Goal: Use online tool/utility: Utilize a website feature to perform a specific function

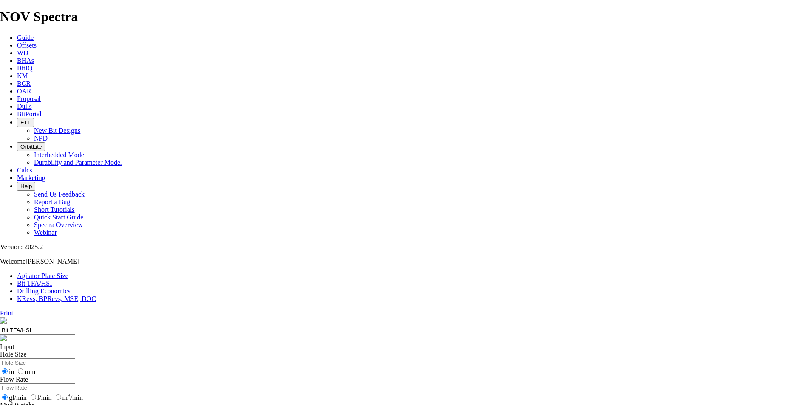
drag, startPoint x: 324, startPoint y: 224, endPoint x: 344, endPoint y: 223, distance: 20.0
type input "9"
select select "number:12"
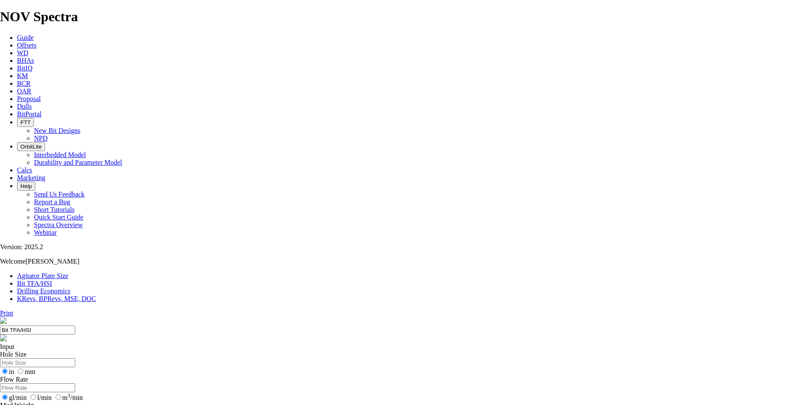
select select "number:12"
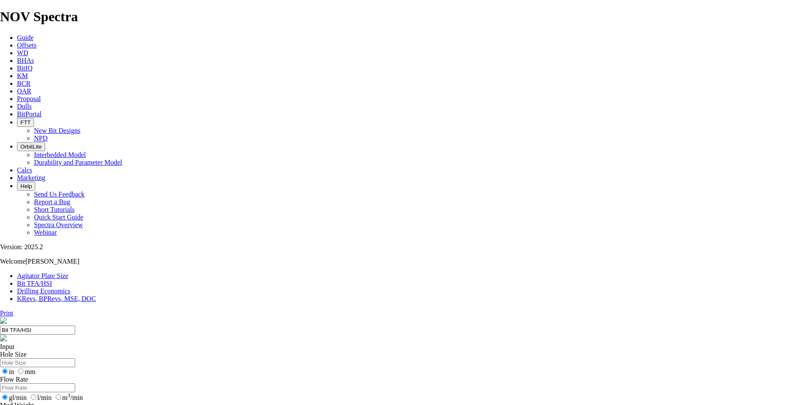
select select "number:12"
select select "number:14"
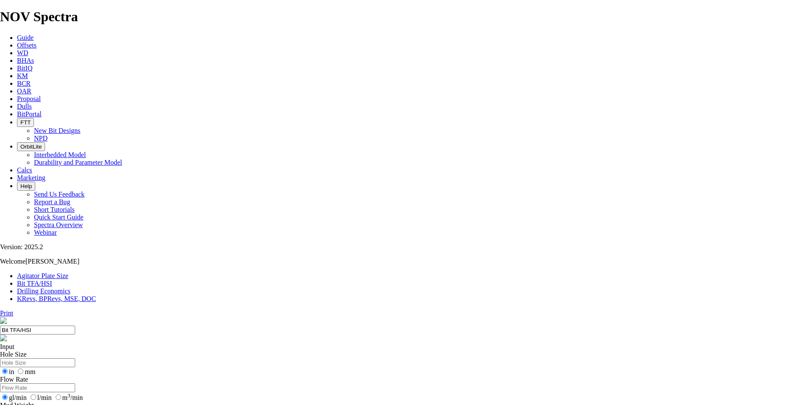
select select "number:14"
type input "10"
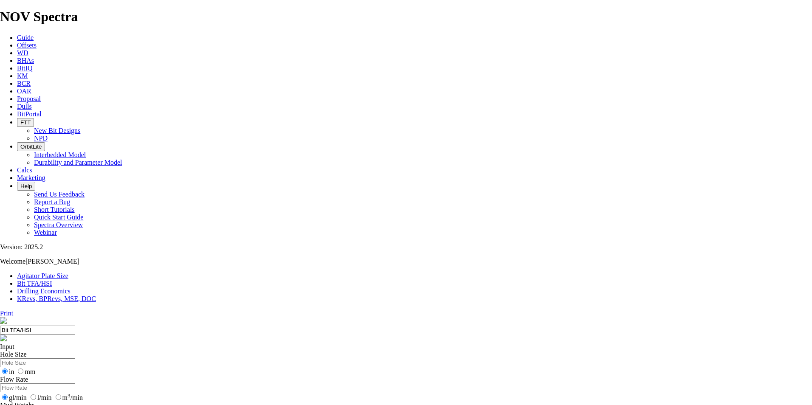
select select "number:0"
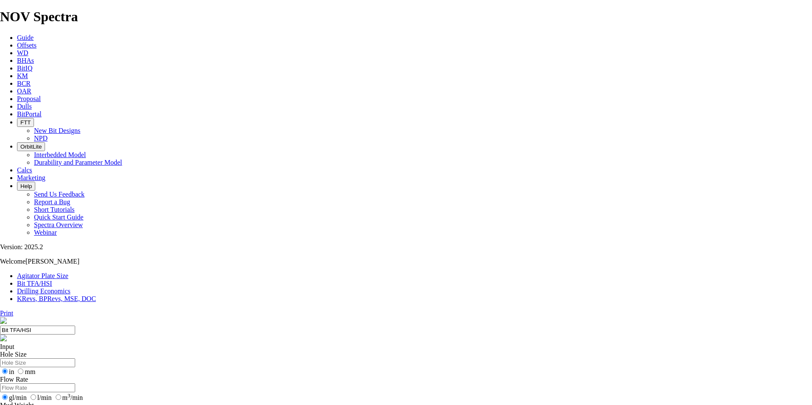
select select "number:0"
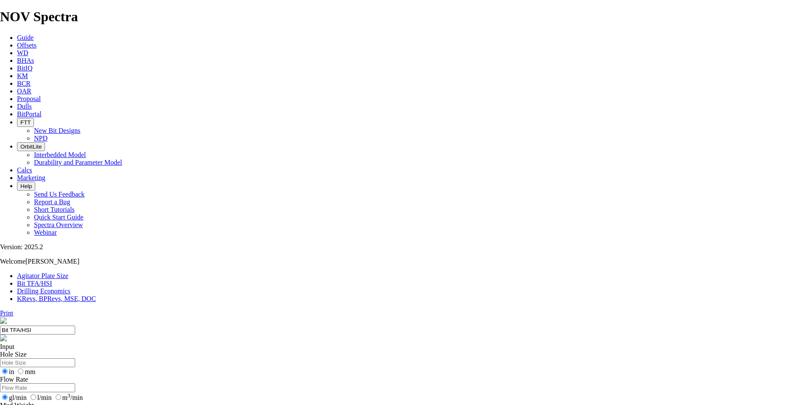
drag, startPoint x: 348, startPoint y: 225, endPoint x: 353, endPoint y: 225, distance: 5.1
type input "10"
select select "number:12"
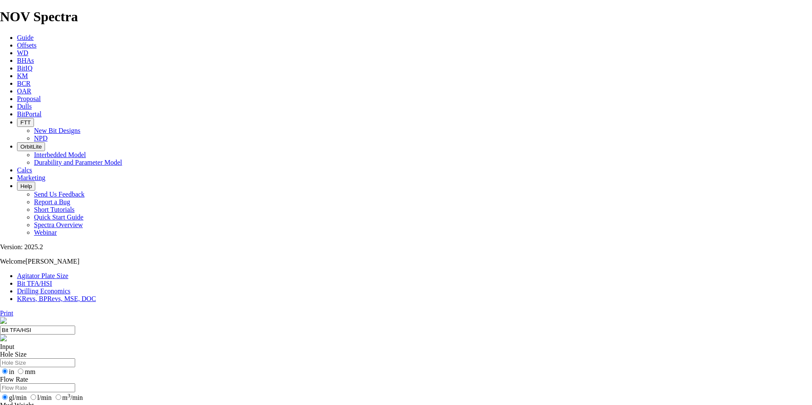
select select "number:12"
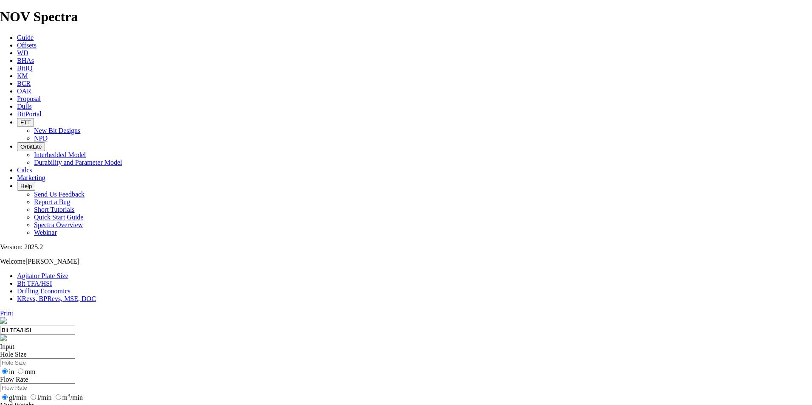
select select "number:12"
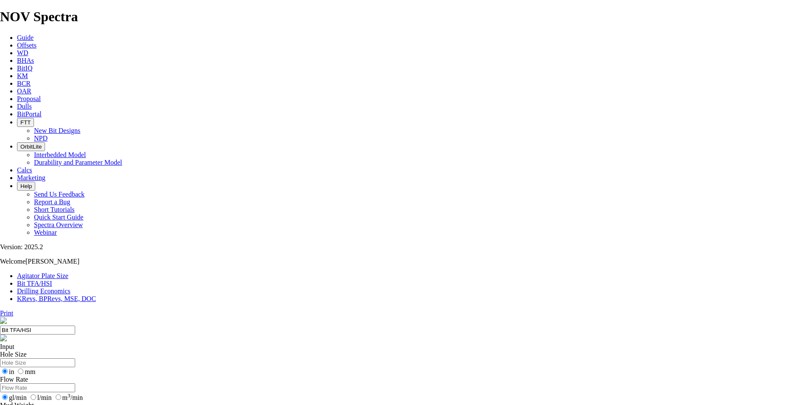
select select "number:18"
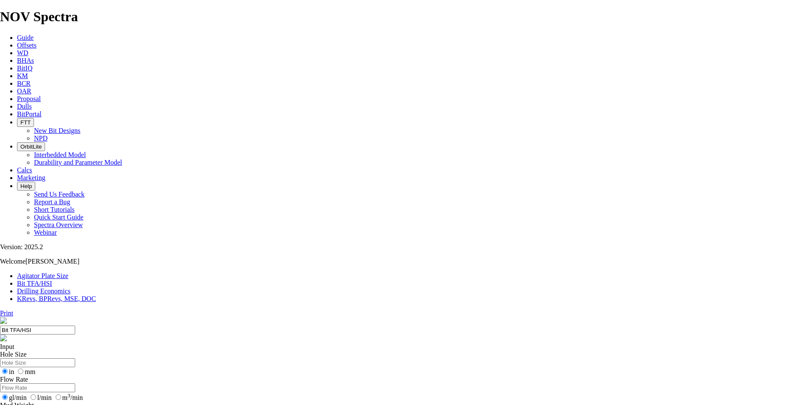
select select "number:18"
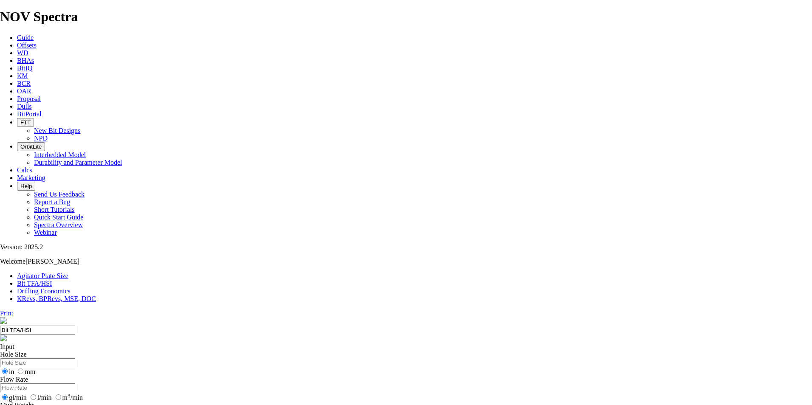
type input "9"
select select "number:0"
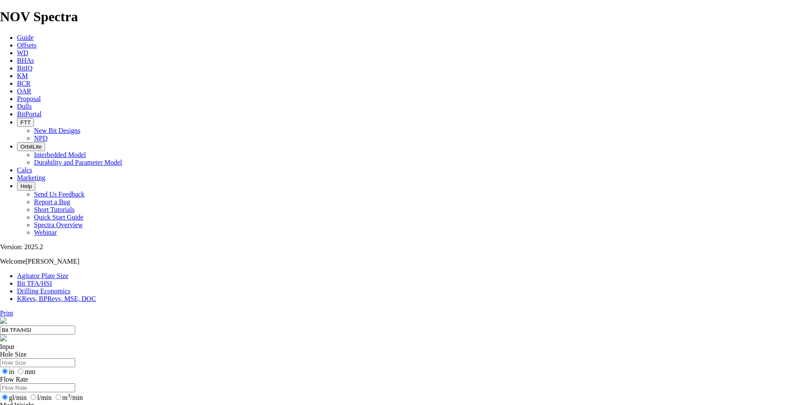
select select "number:0"
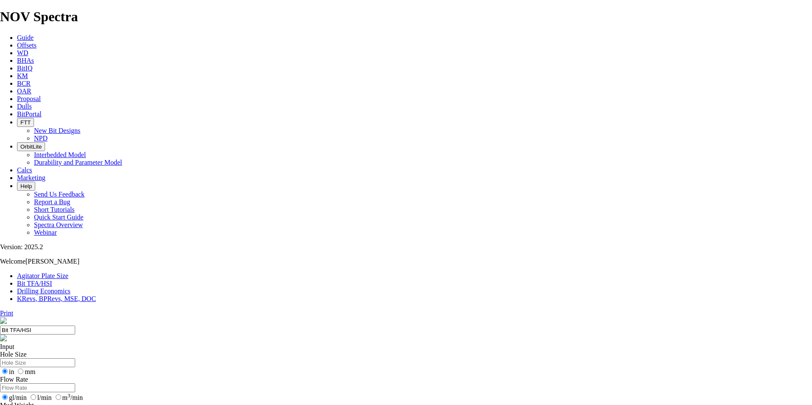
drag, startPoint x: 358, startPoint y: 224, endPoint x: 318, endPoint y: 223, distance: 40.4
type input "6"
select select "number:15"
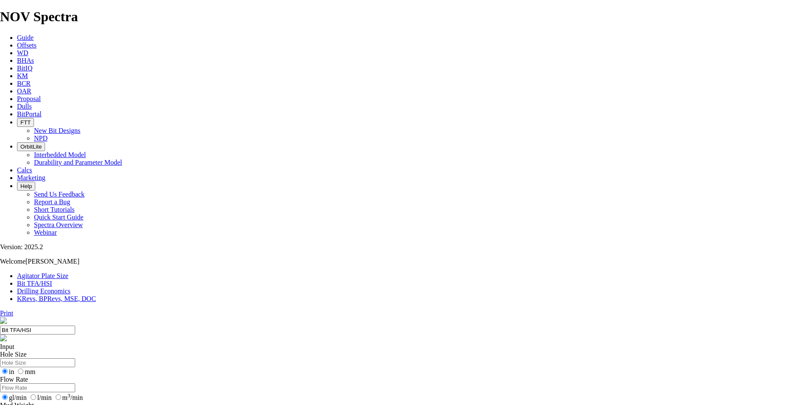
select select "number:15"
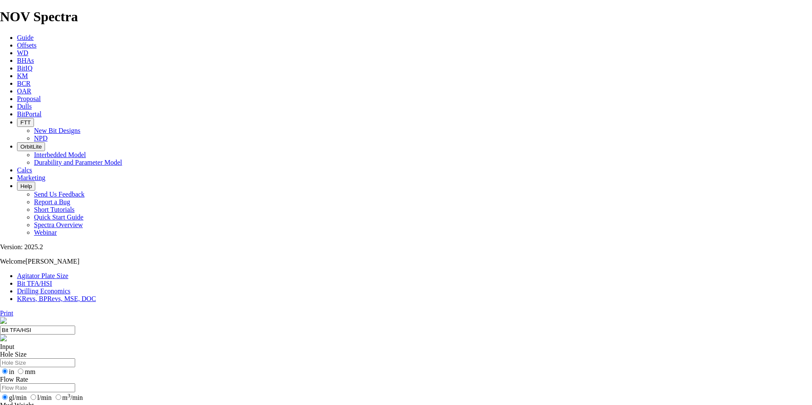
select select "number:12"
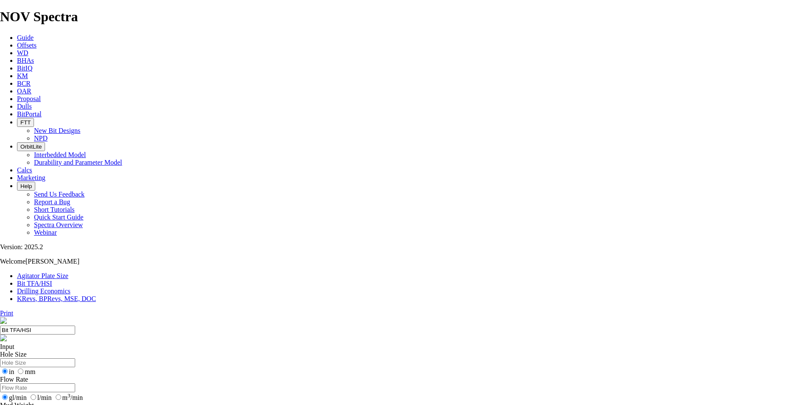
type input "5"
select select "number:0"
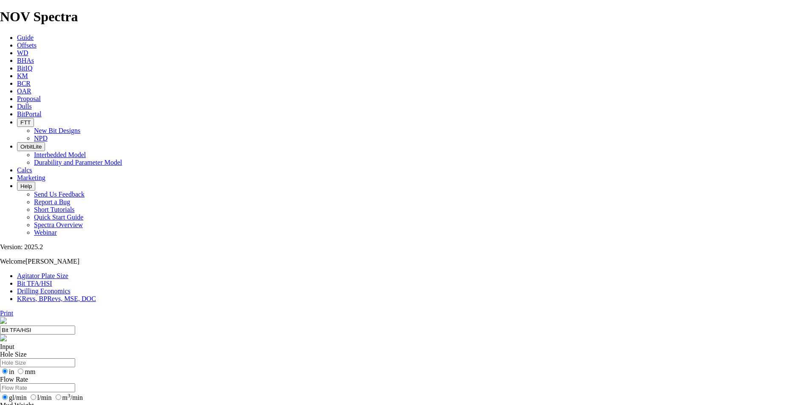
select select "number:0"
drag, startPoint x: 314, startPoint y: 225, endPoint x: 286, endPoint y: 225, distance: 27.6
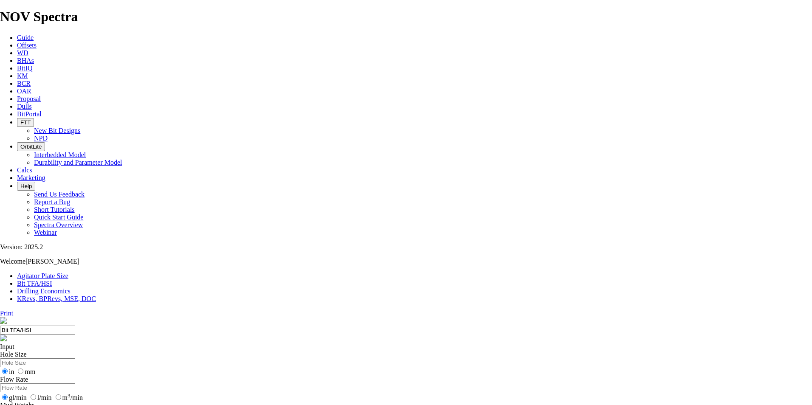
drag, startPoint x: 285, startPoint y: 226, endPoint x: 312, endPoint y: 226, distance: 26.7
type input "6"
select select "number:14"
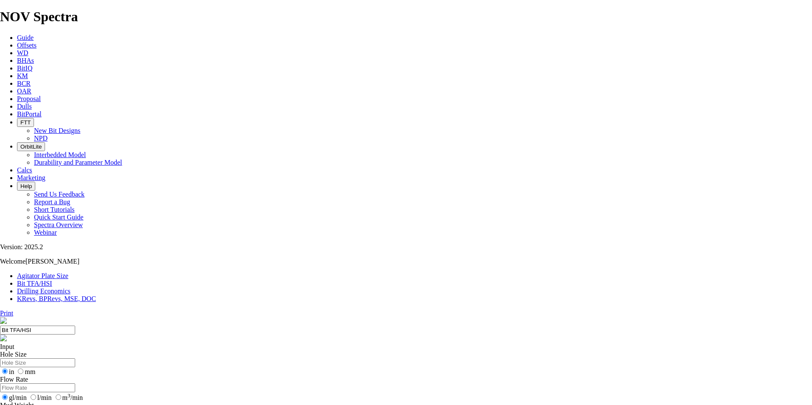
select select "number:14"
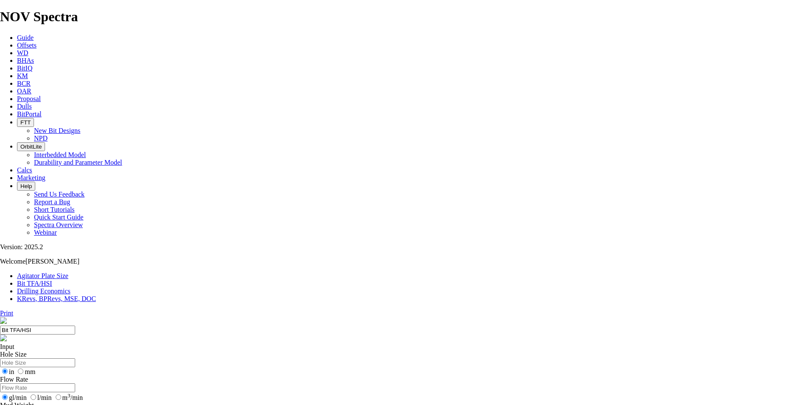
select select "number:9"
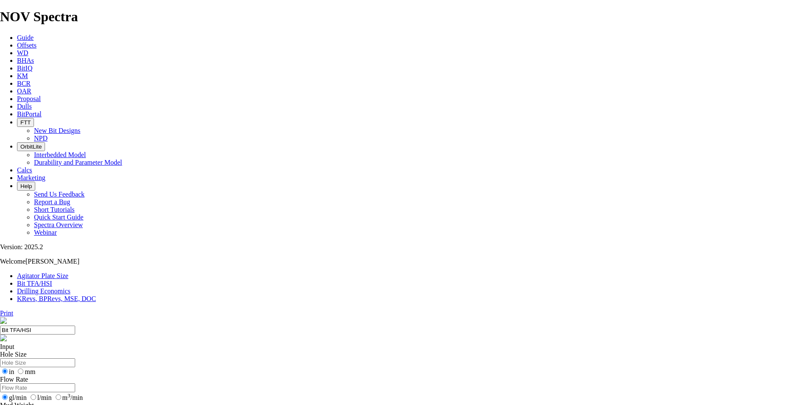
select select "number:9"
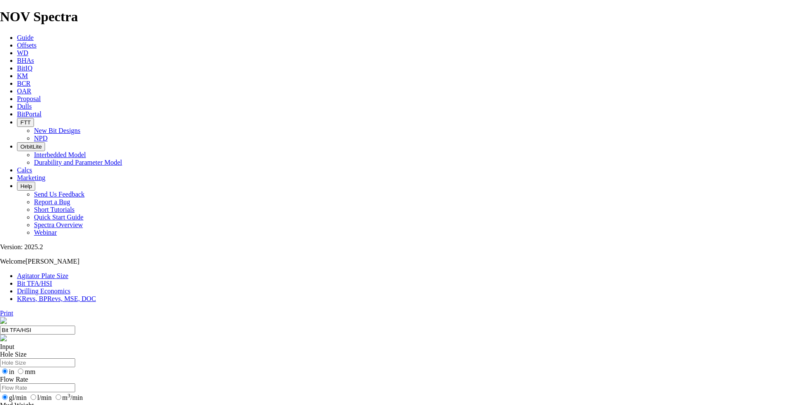
select select "number:15"
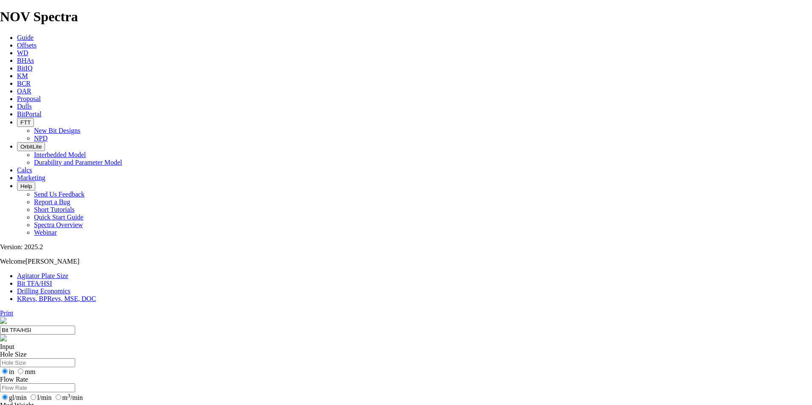
select select "number:15"
select select "number:9"
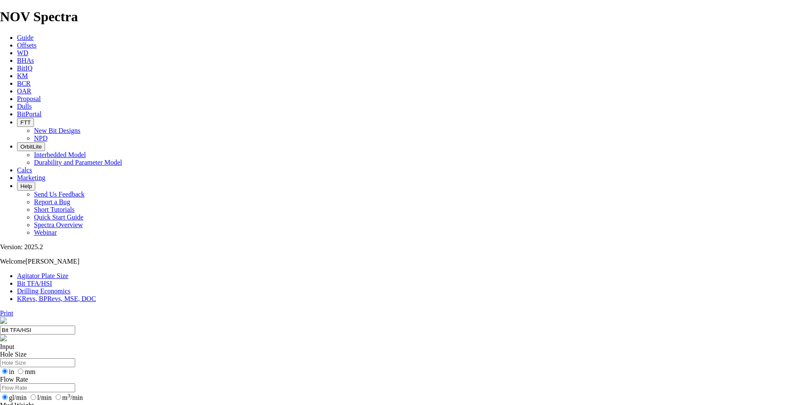
select select "number:9"
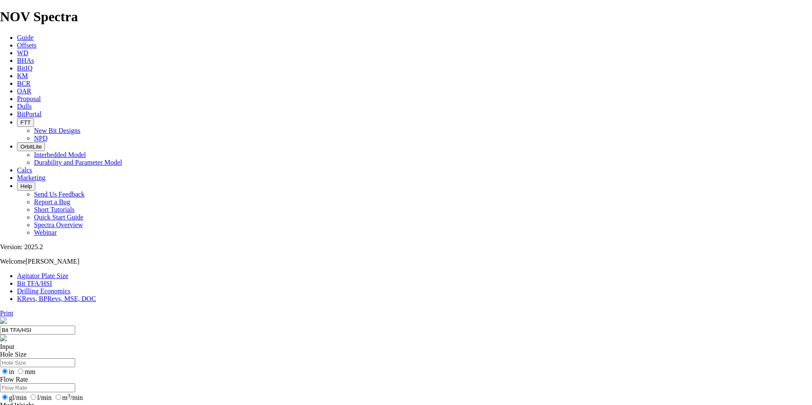
select select "number:9"
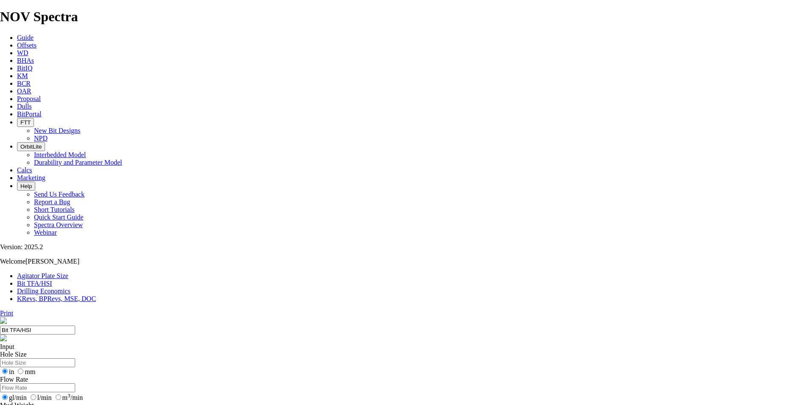
select select "number:16"
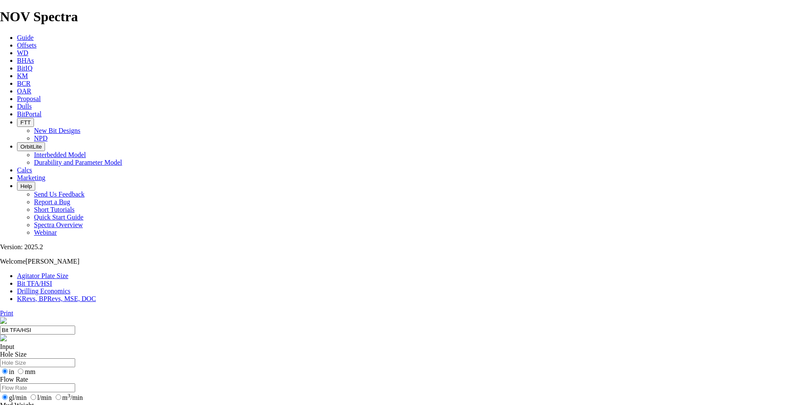
select select "number:16"
type input "7"
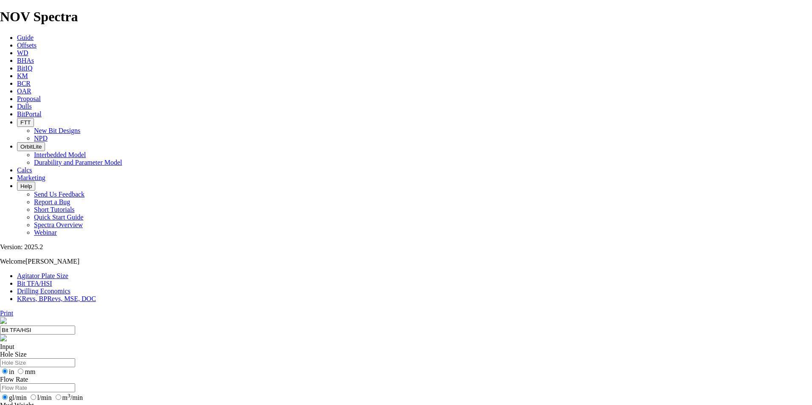
select select "number:0"
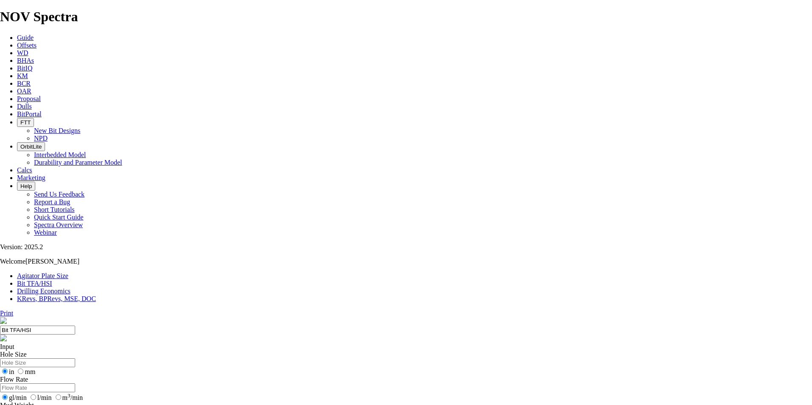
select select "number:0"
type input "6"
drag, startPoint x: 313, startPoint y: 225, endPoint x: 318, endPoint y: 223, distance: 5.9
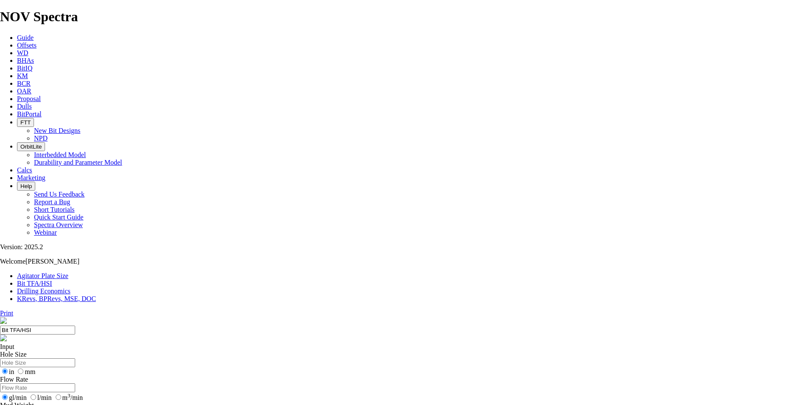
select select "number:14"
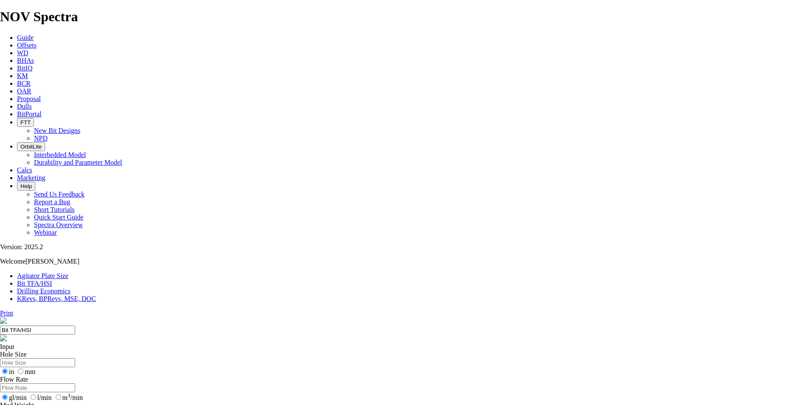
select select "number:14"
select select "number:15"
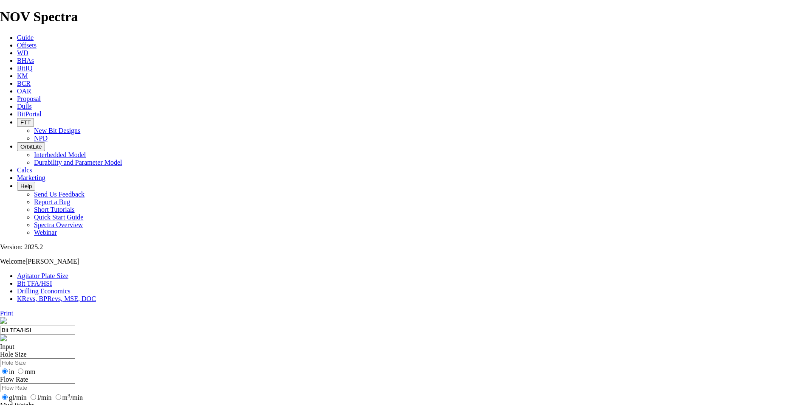
select select "number:15"
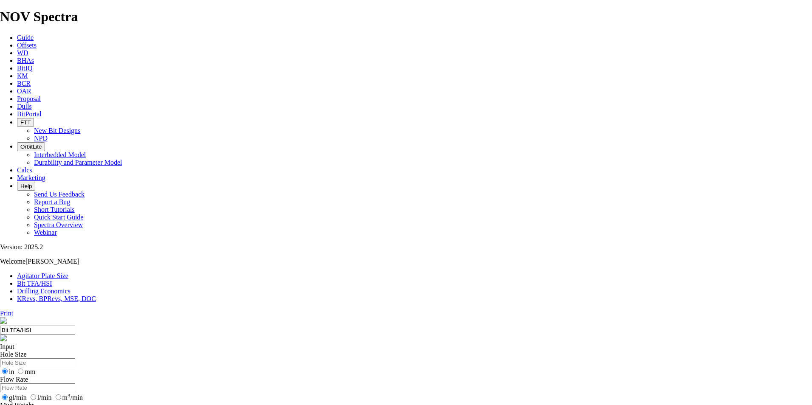
select select "number:15"
select select "number:14"
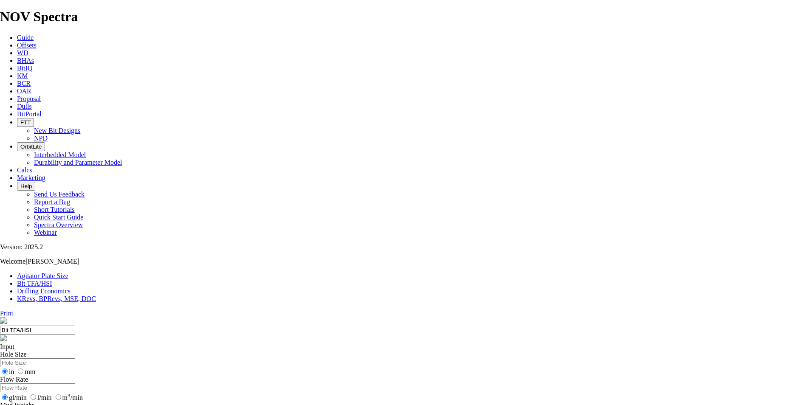
select select "number:14"
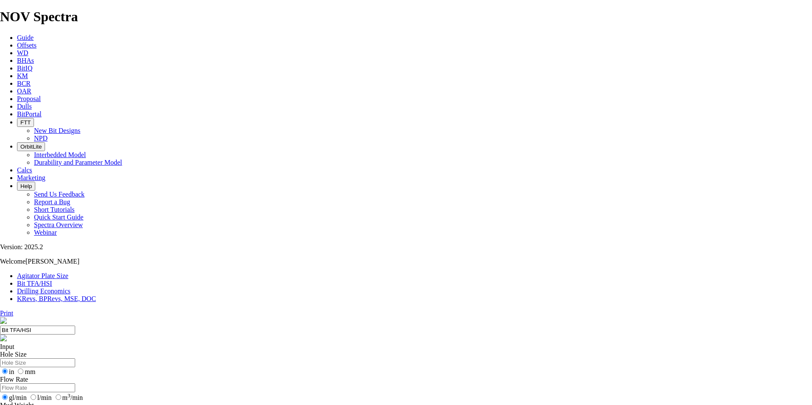
select select "number:14"
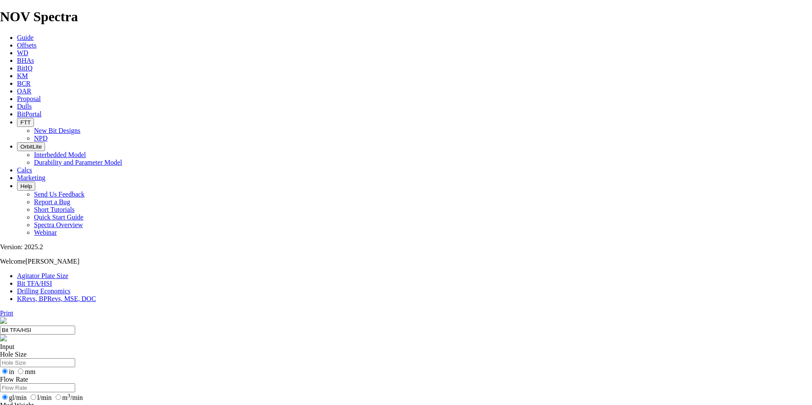
select select "number:15"
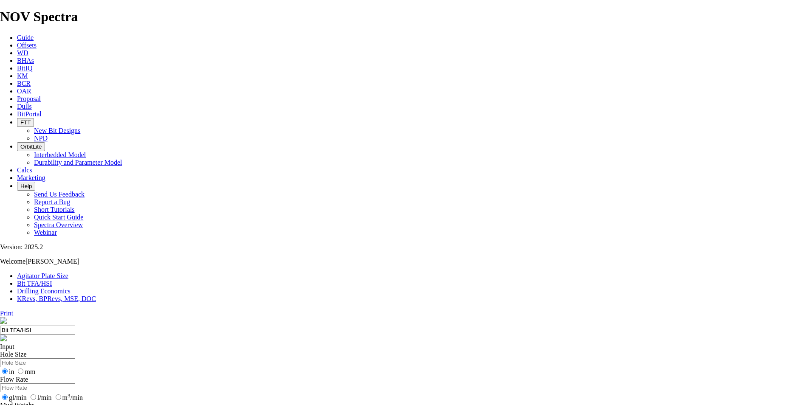
select select "number:15"
select select "number:14"
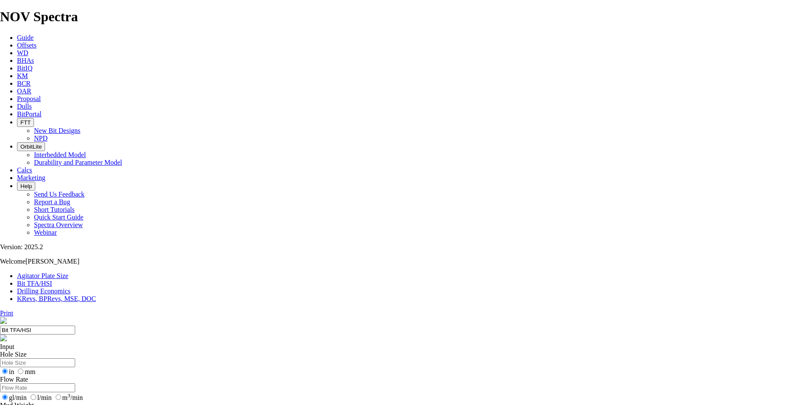
select select "number:14"
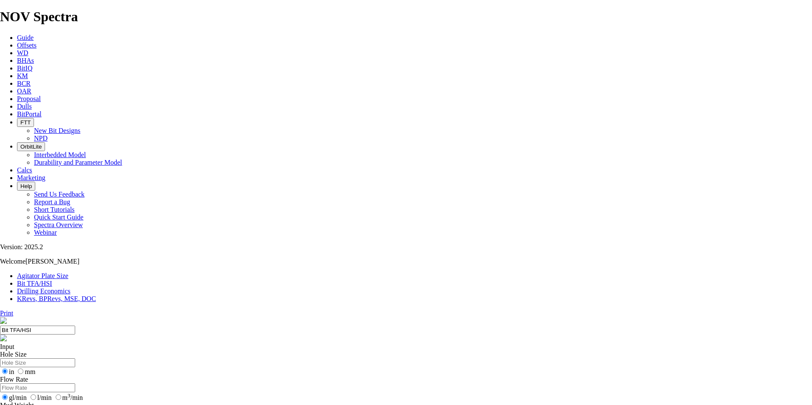
select select "number:13"
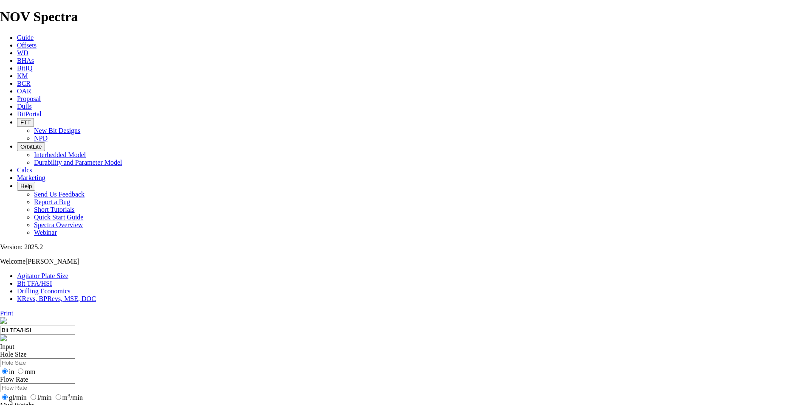
select select "number:13"
select select "number:12"
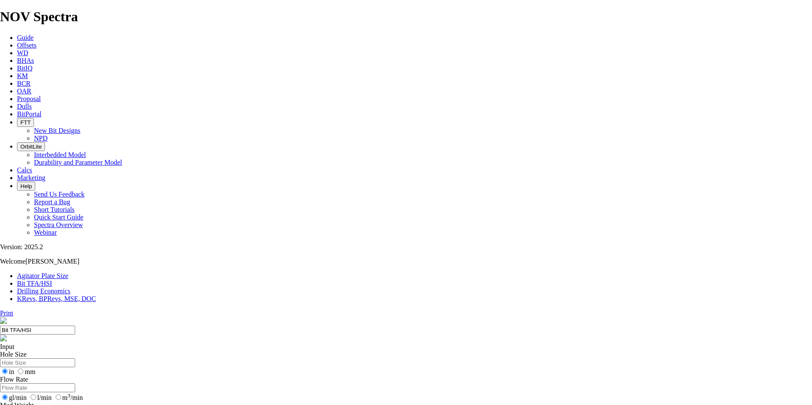
select select "number:12"
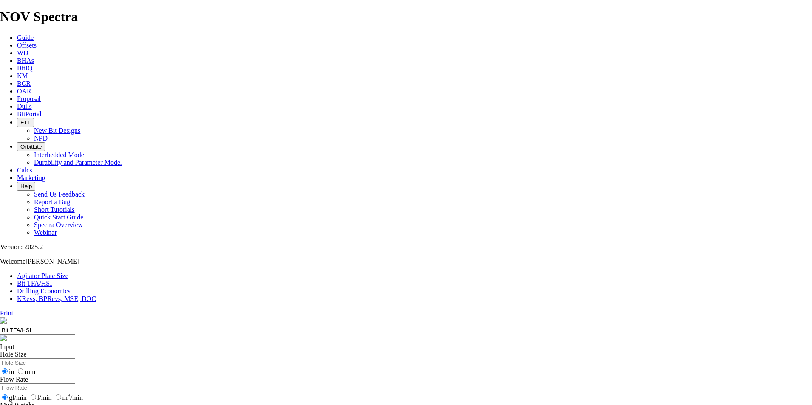
select select "number:12"
select select "number:13"
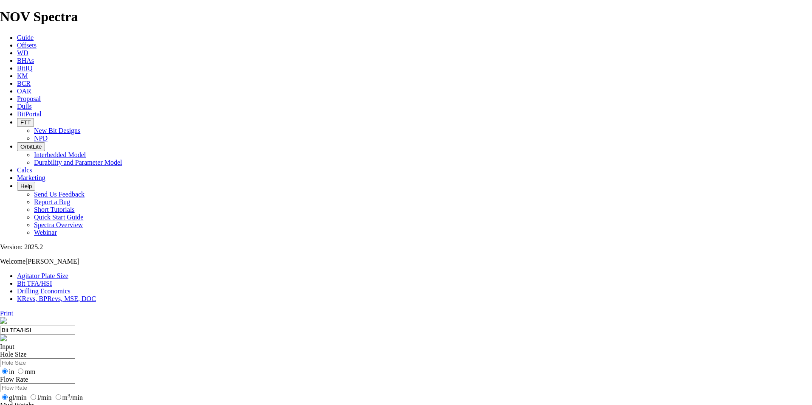
select select "number:13"
select select "number:12"
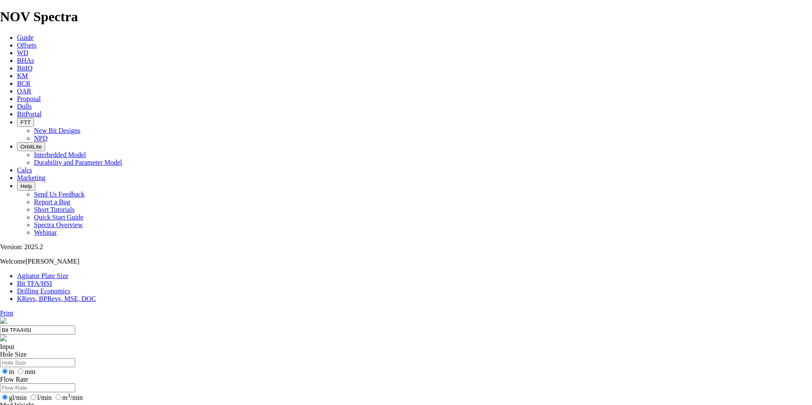
select select "number:13"
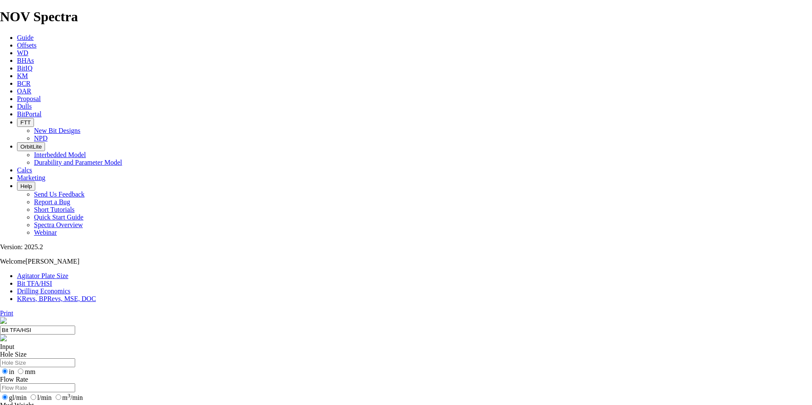
select select "number:13"
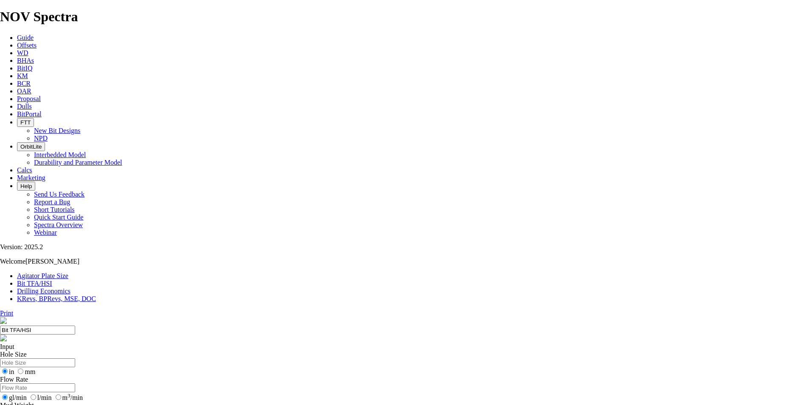
select select "number:9"
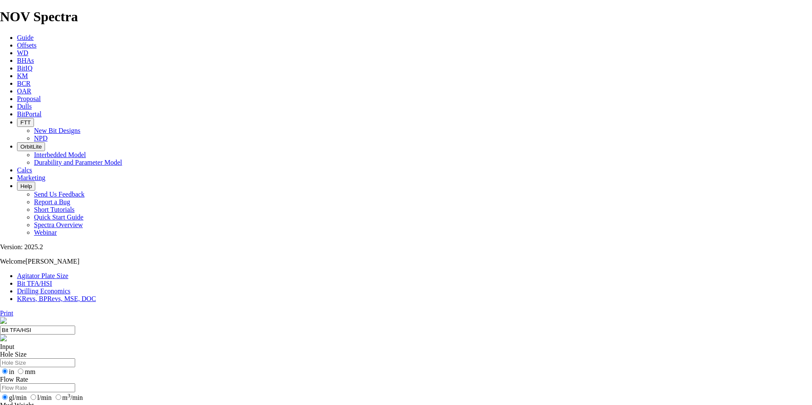
select select "number:9"
select select "number:16"
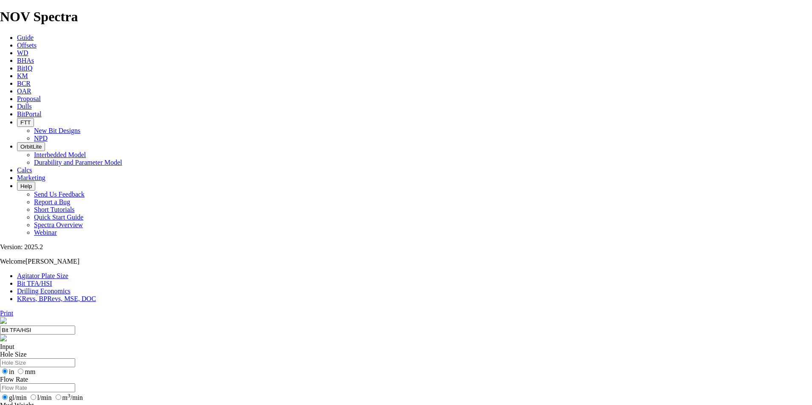
select select "number:16"
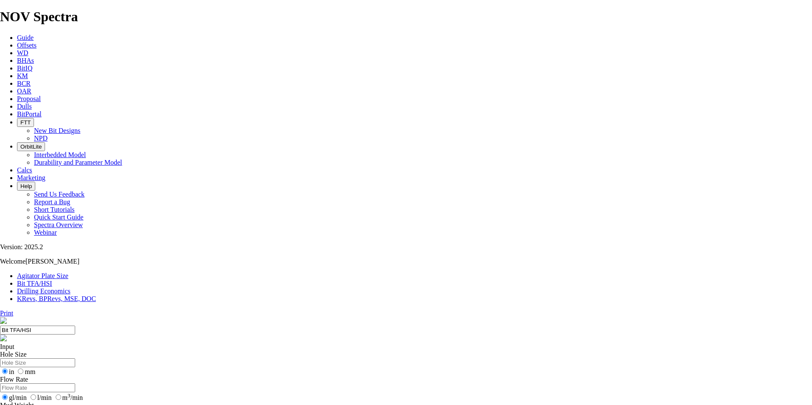
type input "7"
select select "number:0"
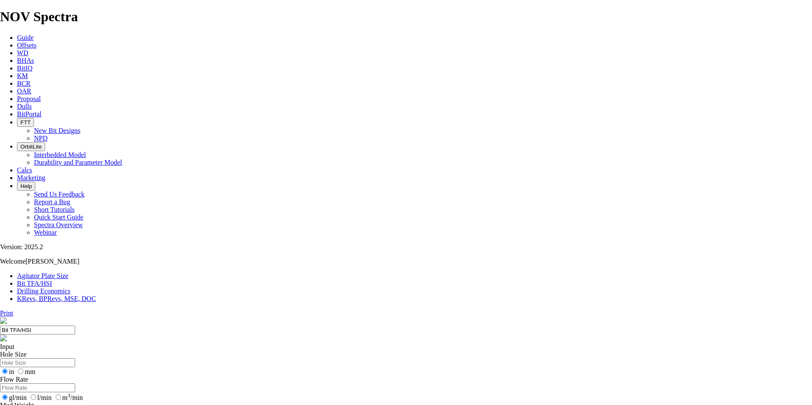
select select "number:0"
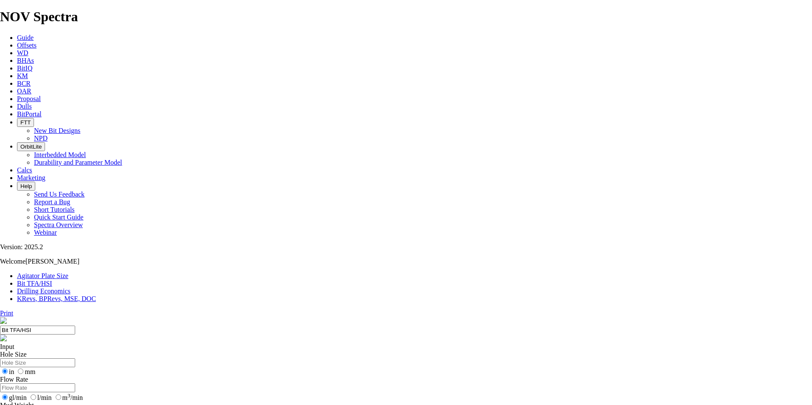
drag, startPoint x: 320, startPoint y: 223, endPoint x: 356, endPoint y: 222, distance: 36.5
type input "10"
select select "number:12"
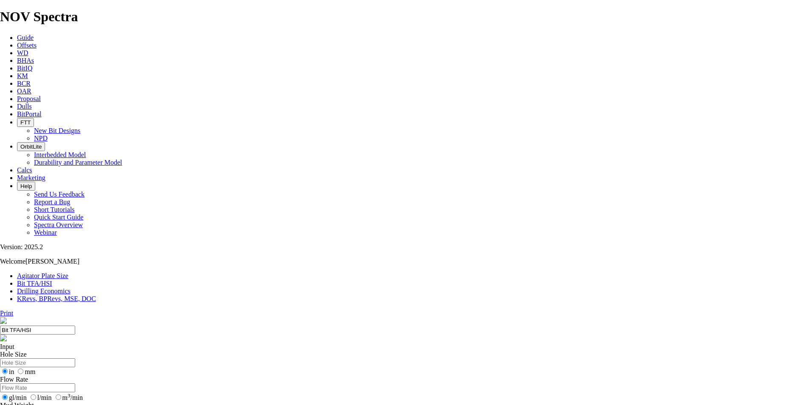
select select "number:12"
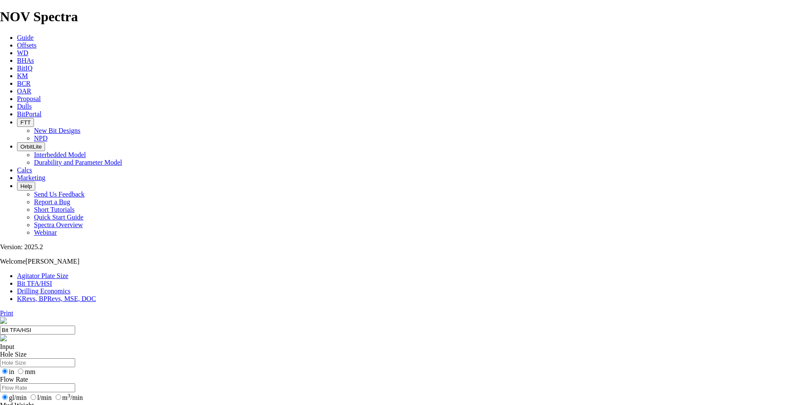
select select "number:12"
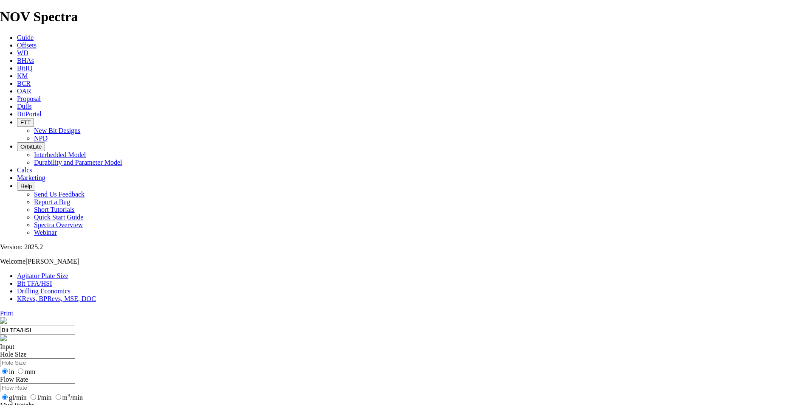
select select "number:11"
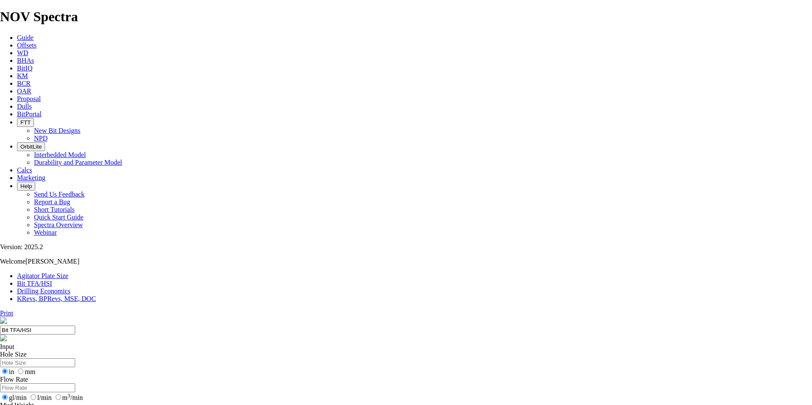
select select "number:11"
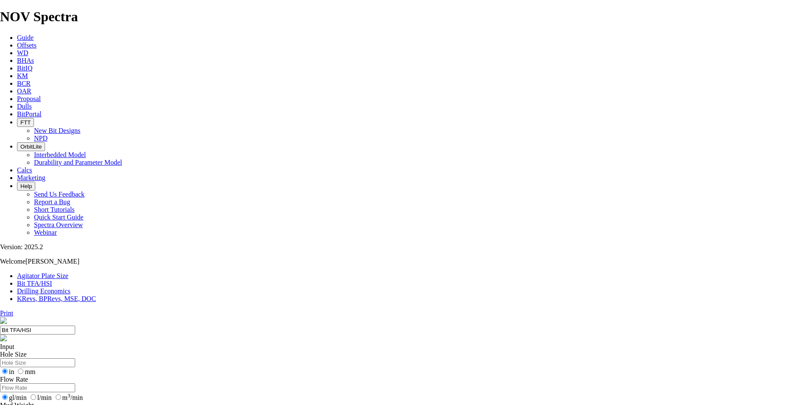
select select "number:11"
select select "number:12"
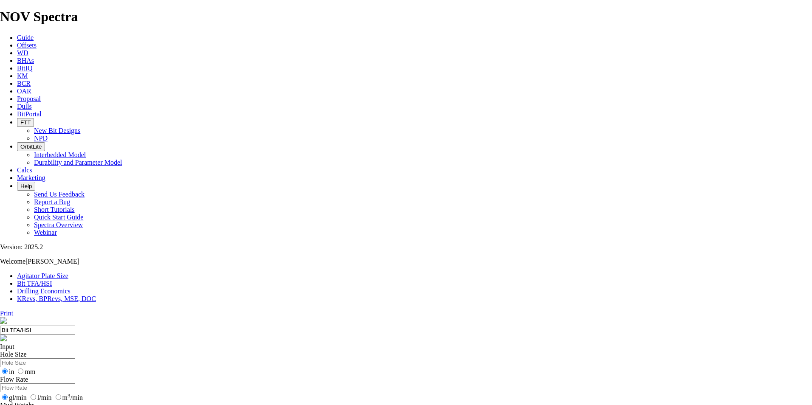
select select "number:12"
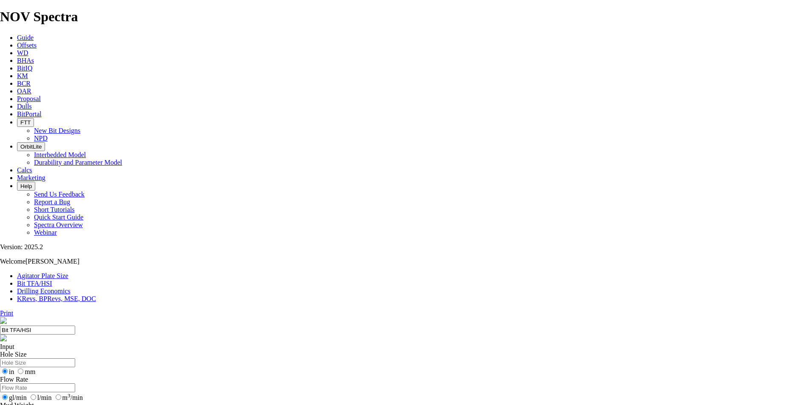
select select "number:12"
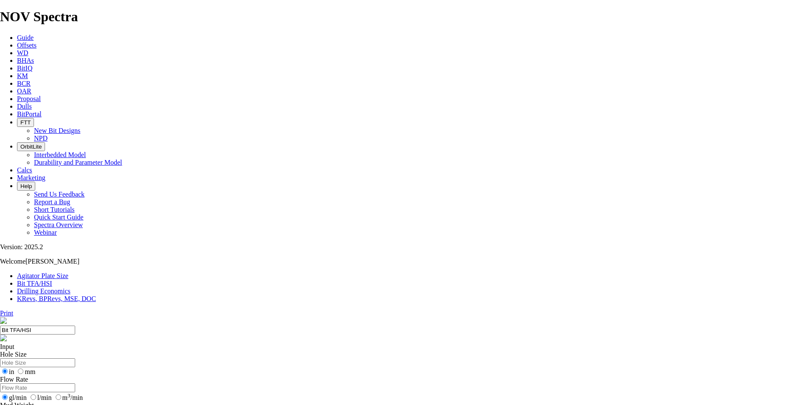
select select "number:12"
type input "9"
select select "number:0"
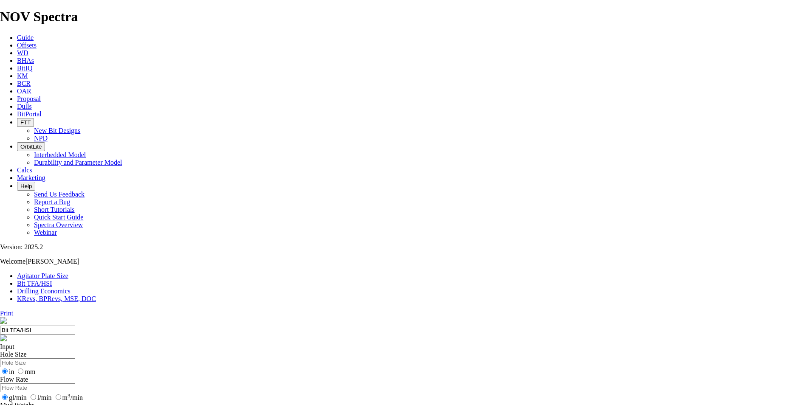
select select "number:0"
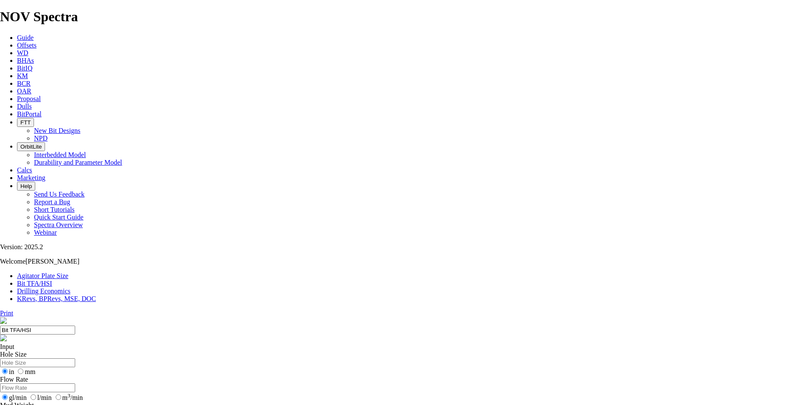
select select "number:0"
drag, startPoint x: 360, startPoint y: 222, endPoint x: 350, endPoint y: 222, distance: 10.2
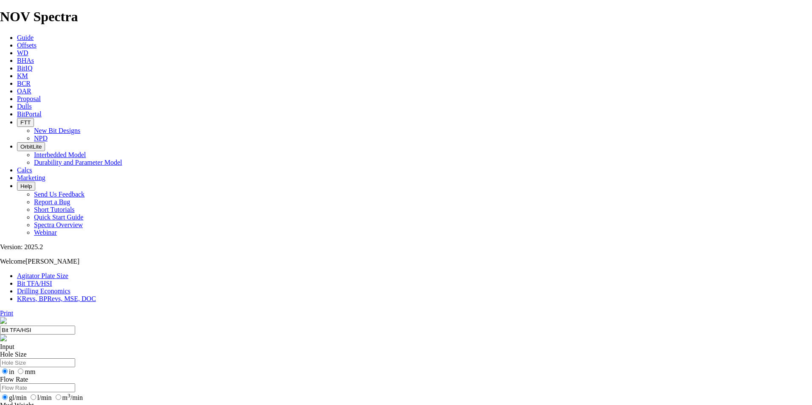
drag, startPoint x: 348, startPoint y: 223, endPoint x: 354, endPoint y: 223, distance: 6.0
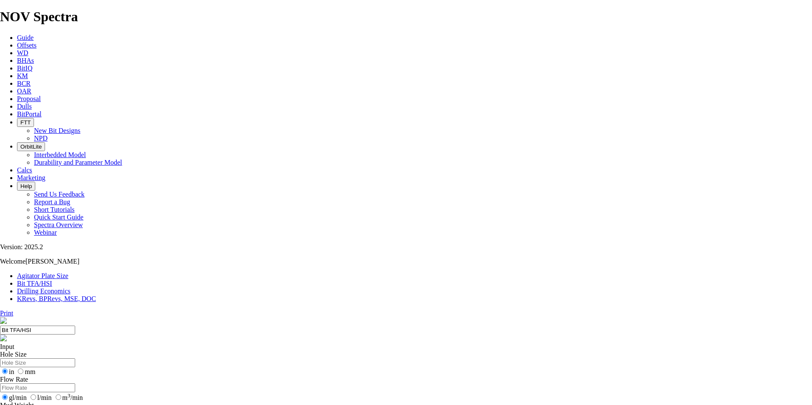
drag, startPoint x: 357, startPoint y: 226, endPoint x: 321, endPoint y: 225, distance: 36.1
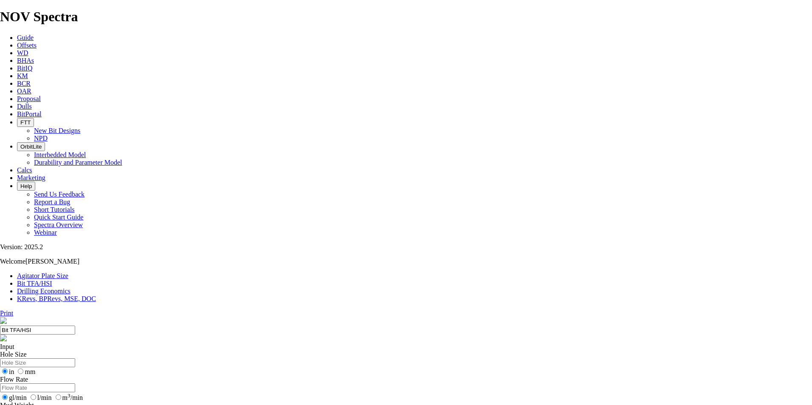
drag, startPoint x: 331, startPoint y: 241, endPoint x: 332, endPoint y: 236, distance: 5.4
